Goal: Task Accomplishment & Management: Use online tool/utility

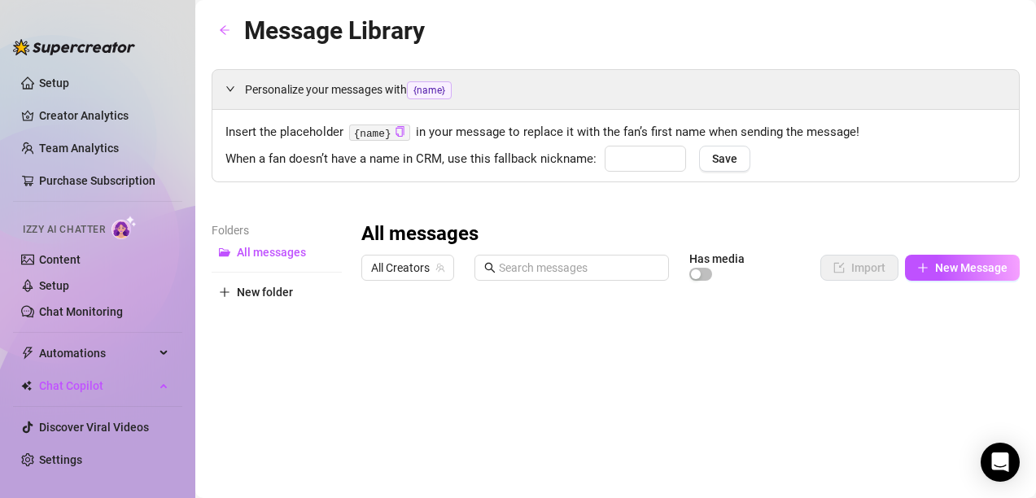
type input "babe"
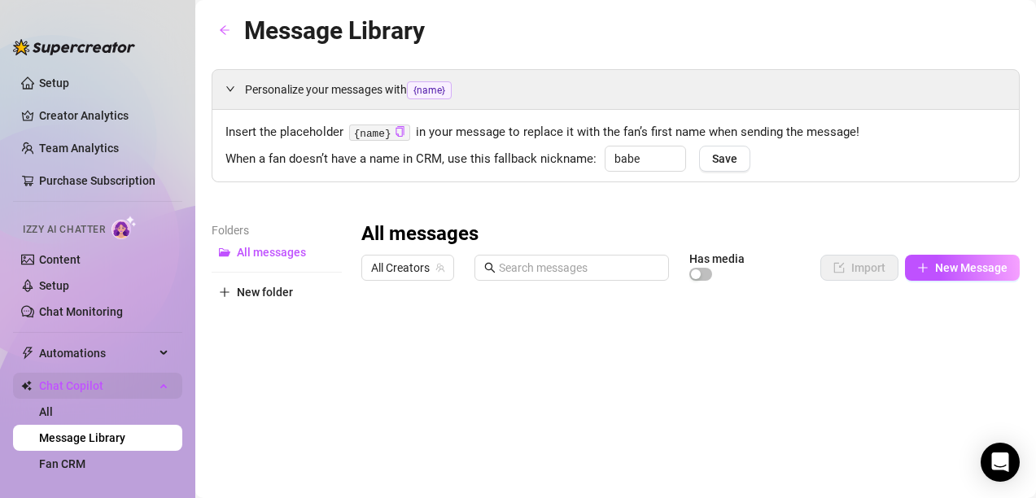
click at [69, 386] on span "Chat Copilot" at bounding box center [97, 386] width 116 height 26
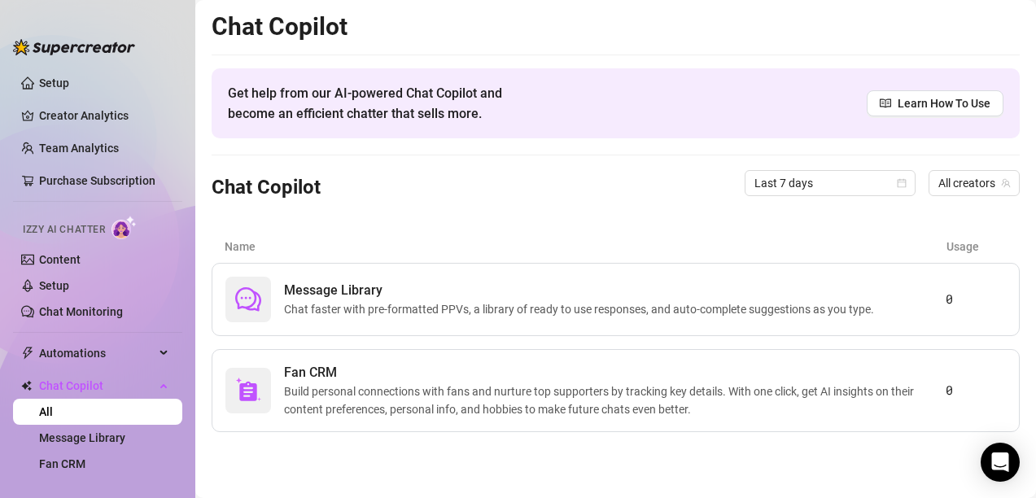
scroll to position [81, 0]
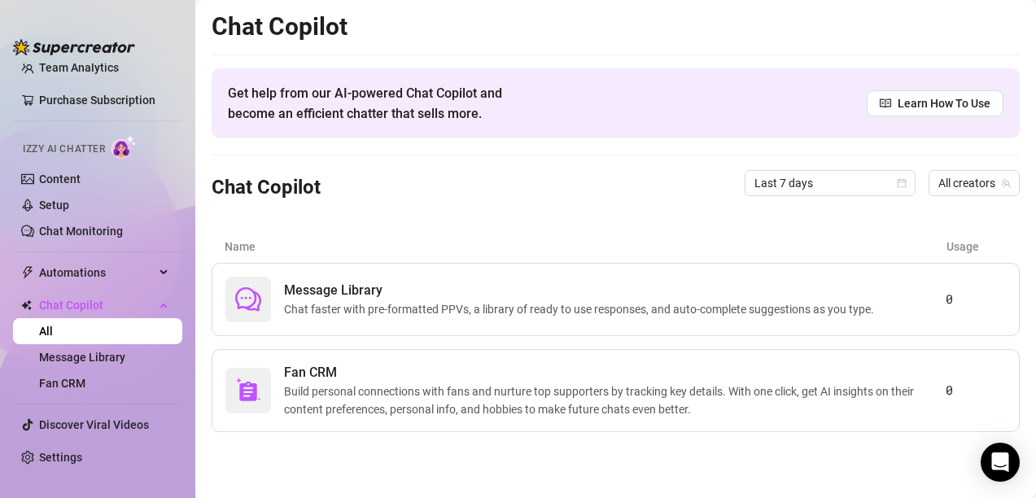
click at [80, 151] on span "Izzy AI Chatter" at bounding box center [64, 149] width 82 height 15
click at [73, 149] on span "Izzy AI Chatter" at bounding box center [64, 149] width 82 height 15
click at [90, 231] on link "Chat Monitoring" at bounding box center [81, 231] width 84 height 13
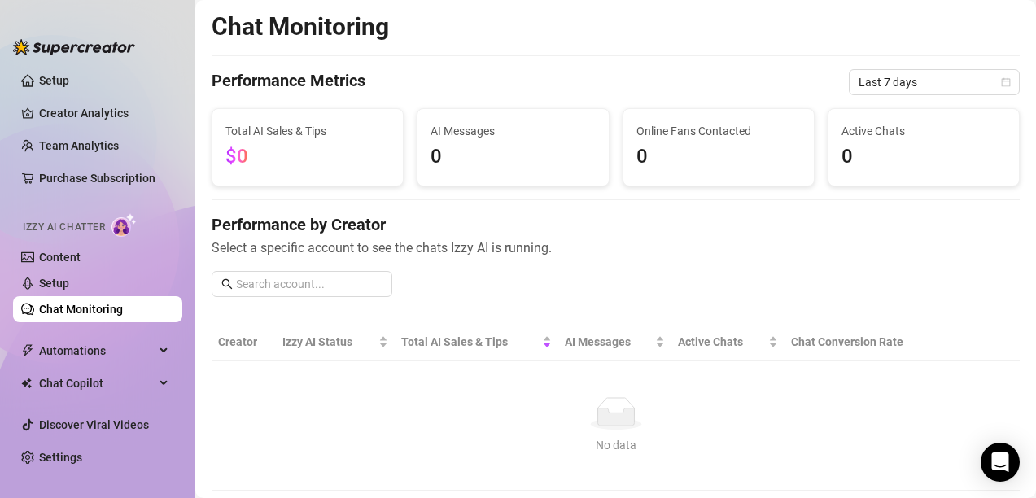
scroll to position [2, 0]
